Goal: Task Accomplishment & Management: Manage account settings

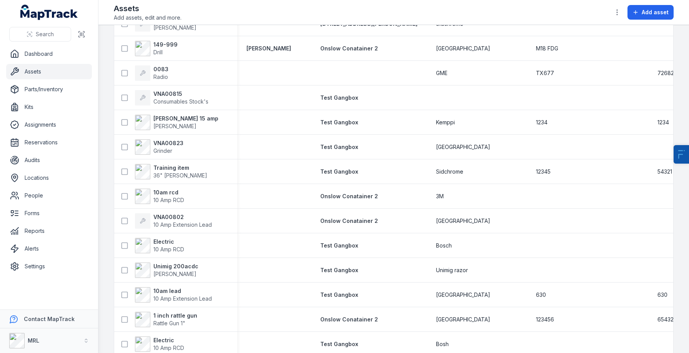
scroll to position [22, 0]
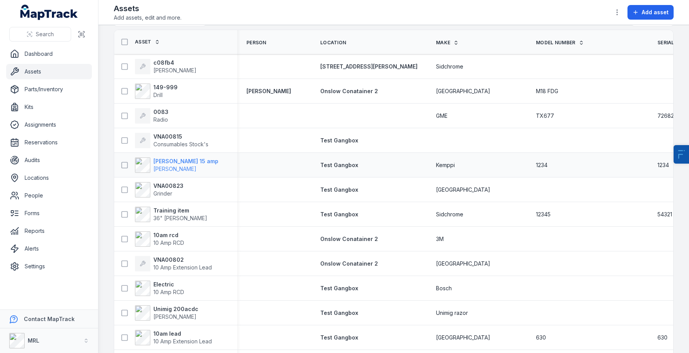
click at [175, 165] on span "Caddy Welder" at bounding box center [174, 168] width 43 height 7
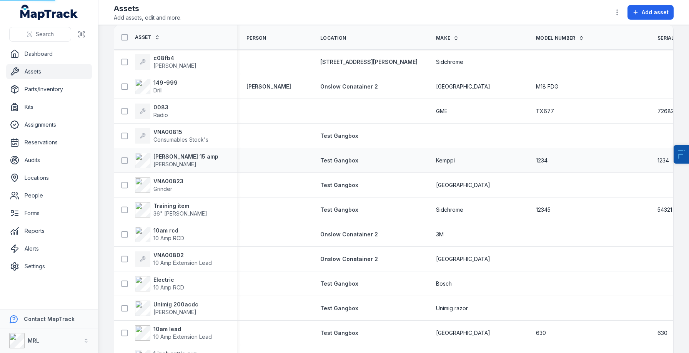
scroll to position [32, 0]
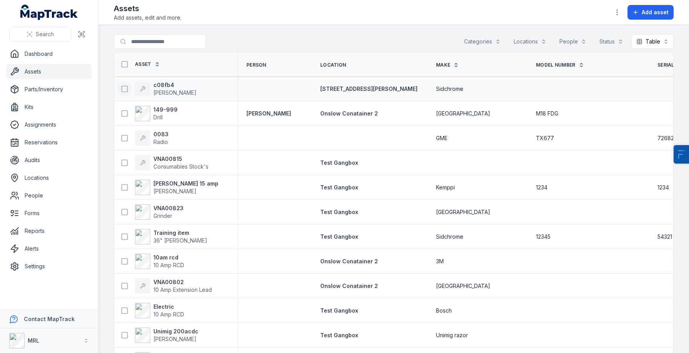
click at [125, 86] on icon at bounding box center [125, 89] width 8 height 8
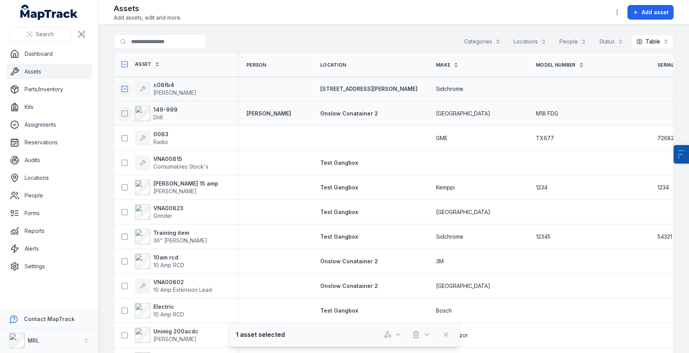
click at [125, 112] on icon at bounding box center [125, 114] width 8 height 8
click at [127, 139] on icon at bounding box center [125, 138] width 8 height 8
click at [122, 162] on icon at bounding box center [125, 163] width 8 height 8
click at [126, 184] on icon at bounding box center [125, 187] width 8 height 8
click at [123, 212] on icon at bounding box center [125, 212] width 8 height 8
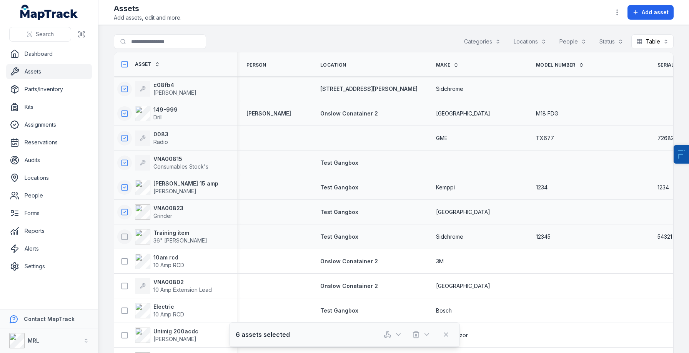
click at [122, 234] on icon at bounding box center [125, 237] width 8 height 8
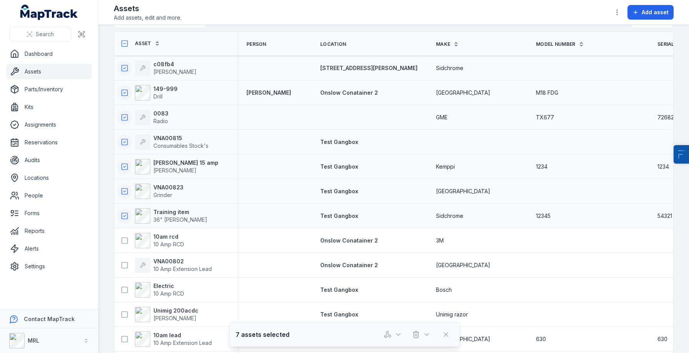
scroll to position [26, 0]
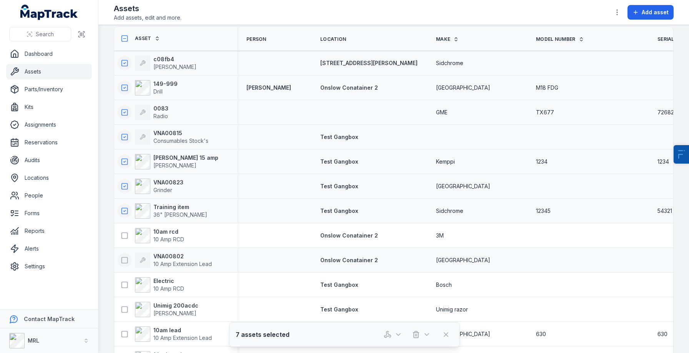
click at [121, 233] on icon at bounding box center [125, 236] width 8 height 8
click at [122, 260] on rect at bounding box center [125, 260] width 6 height 6
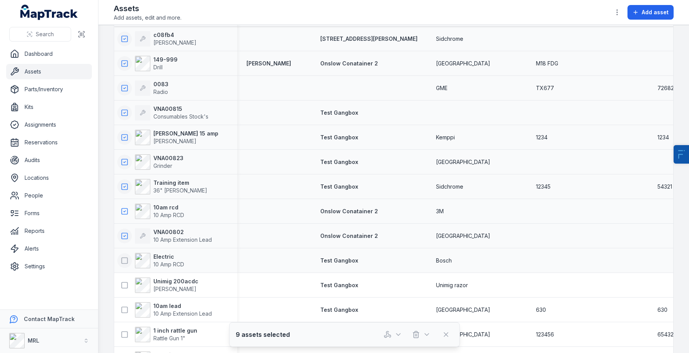
click at [126, 262] on icon at bounding box center [125, 261] width 8 height 8
click at [117, 284] on button at bounding box center [124, 285] width 15 height 15
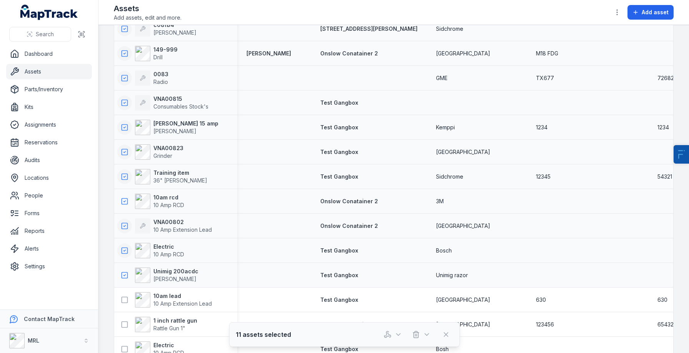
scroll to position [94, 0]
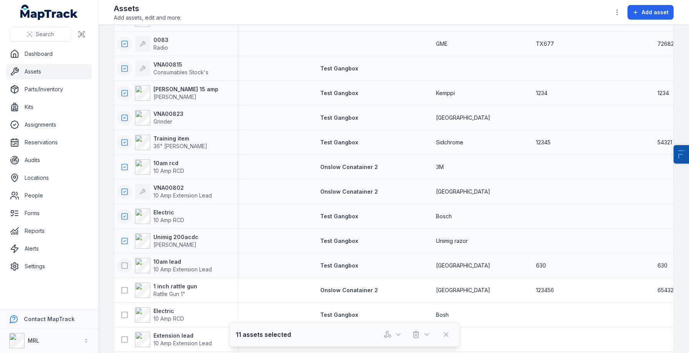
click at [122, 266] on rect at bounding box center [125, 265] width 6 height 6
click at [127, 292] on icon at bounding box center [125, 290] width 8 height 8
click at [122, 314] on icon at bounding box center [125, 315] width 8 height 8
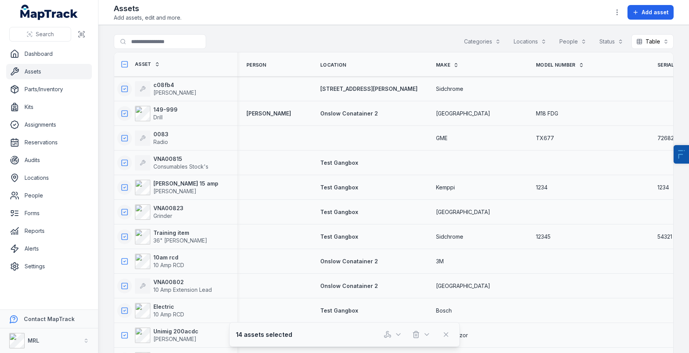
scroll to position [213, 0]
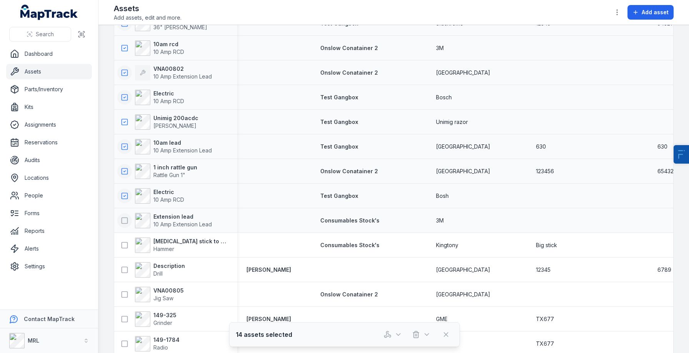
click at [122, 225] on button at bounding box center [124, 220] width 15 height 15
click at [125, 244] on icon at bounding box center [125, 245] width 8 height 8
click at [127, 271] on icon at bounding box center [125, 270] width 8 height 8
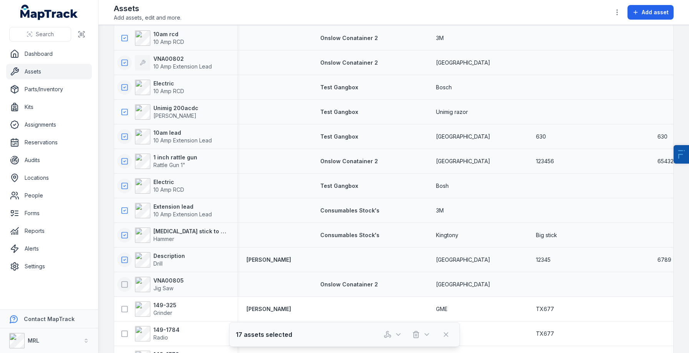
click at [129, 284] on button at bounding box center [124, 284] width 15 height 15
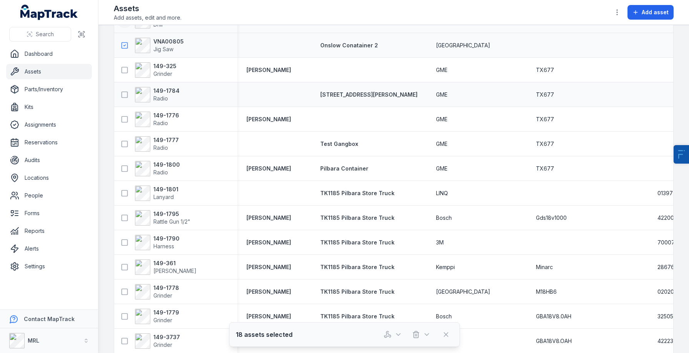
scroll to position [408, 0]
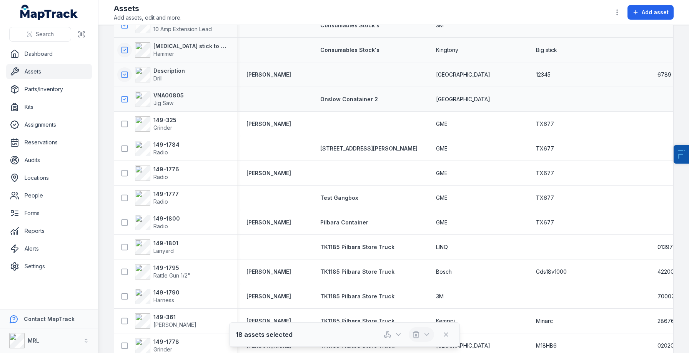
click at [419, 332] on icon "button" at bounding box center [417, 332] width 6 height 0
click at [414, 295] on div "Delete" at bounding box center [422, 300] width 86 height 14
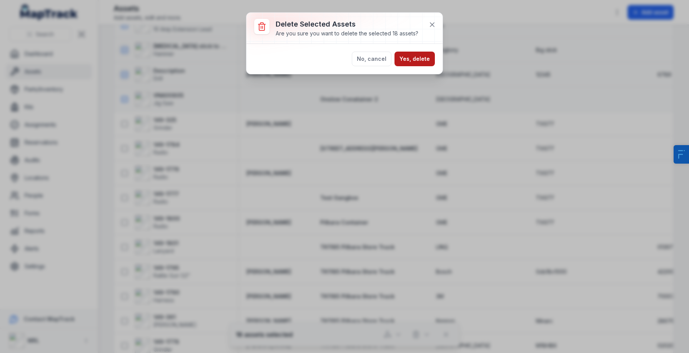
click at [420, 54] on button "Yes, delete" at bounding box center [415, 59] width 40 height 15
